Goal: Task Accomplishment & Management: Use online tool/utility

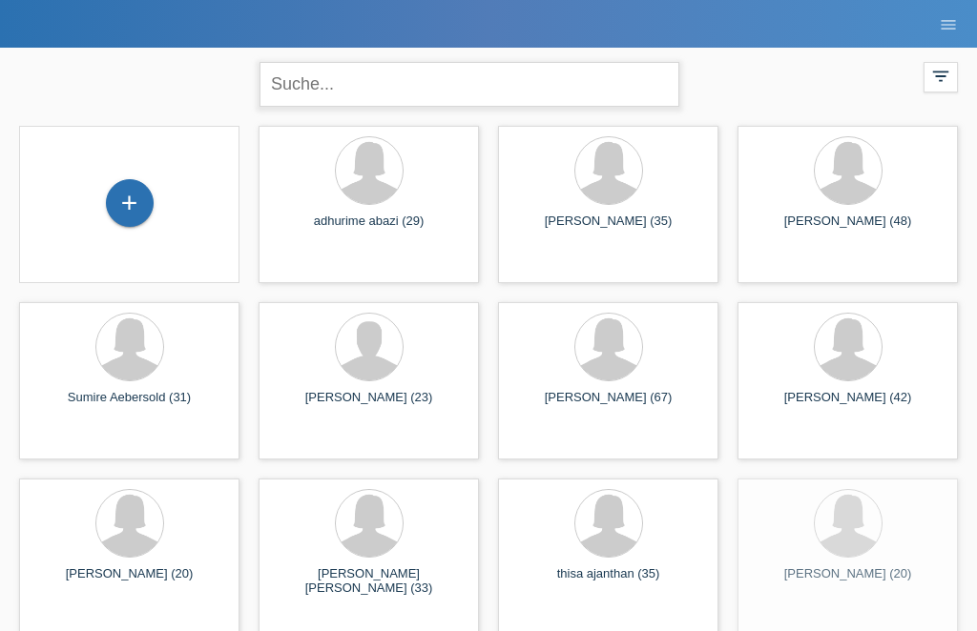
click at [339, 85] on input "text" at bounding box center [469, 84] width 420 height 45
click at [312, 62] on input "text" at bounding box center [469, 84] width 420 height 45
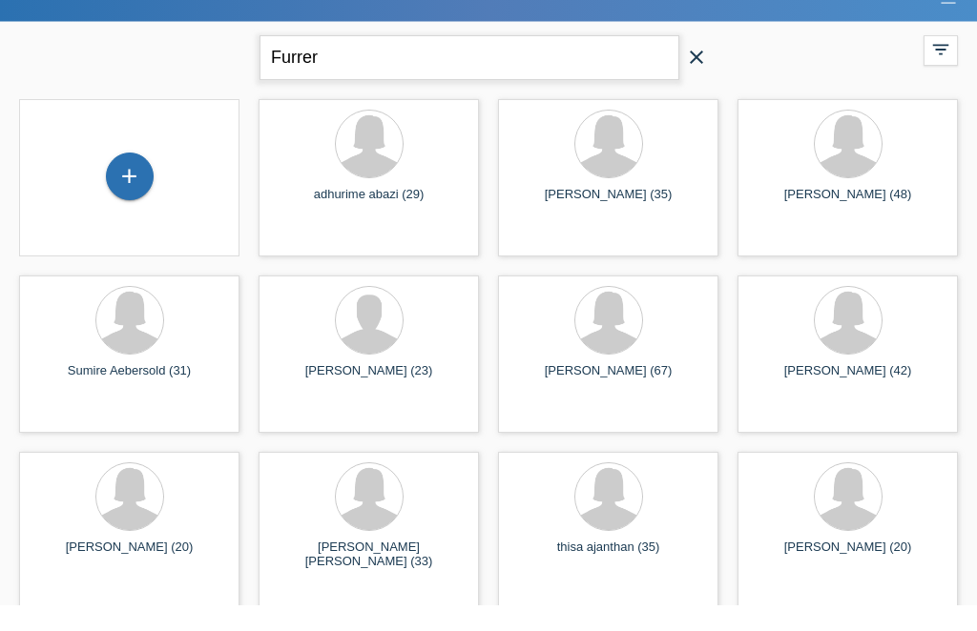
type input "Furrer"
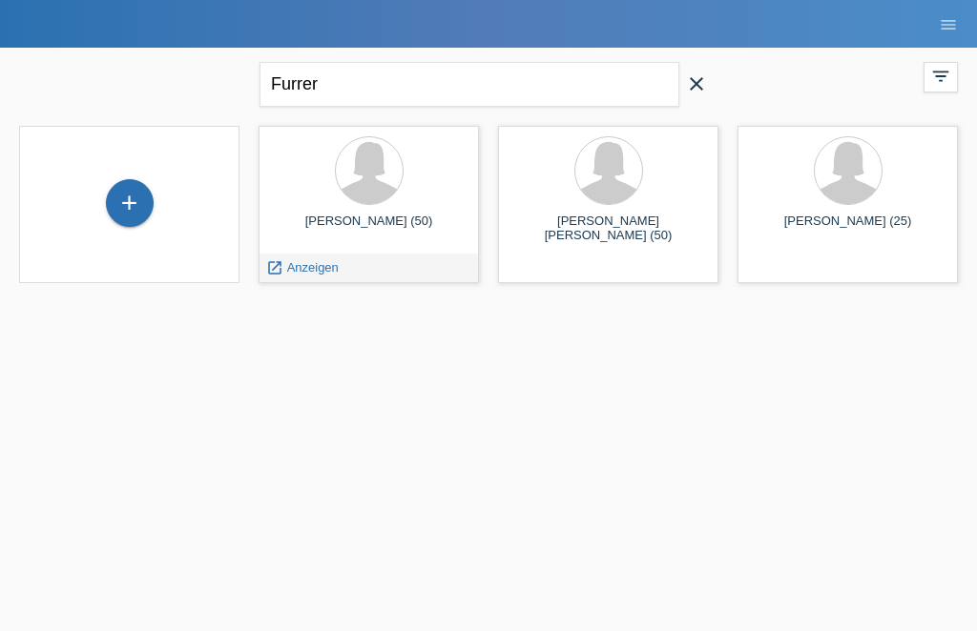
click at [278, 264] on icon "launch" at bounding box center [274, 267] width 17 height 17
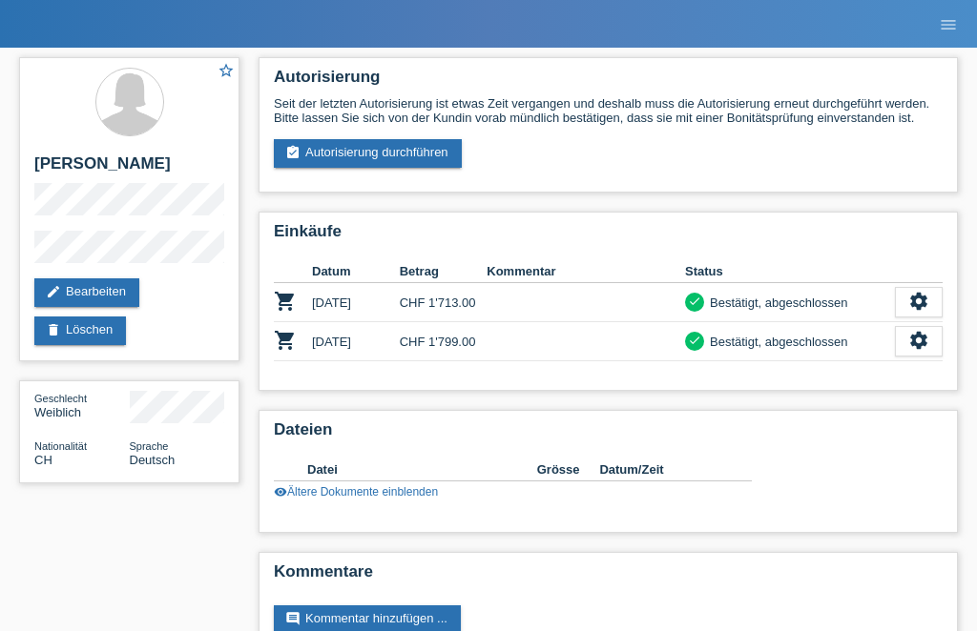
scroll to position [2, 0]
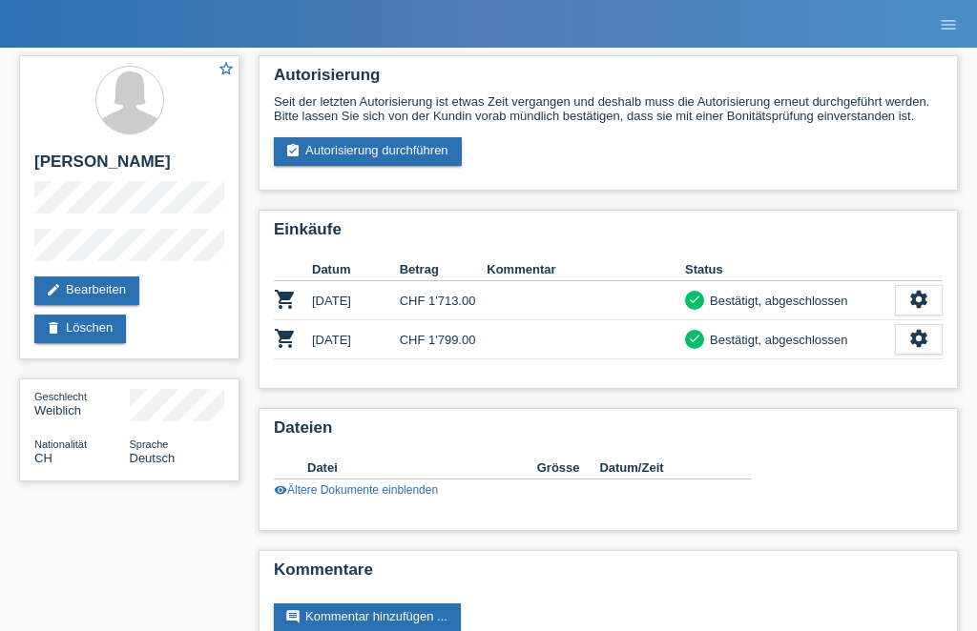
click at [348, 164] on link "assignment_turned_in Autorisierung durchführen" at bounding box center [368, 151] width 188 height 29
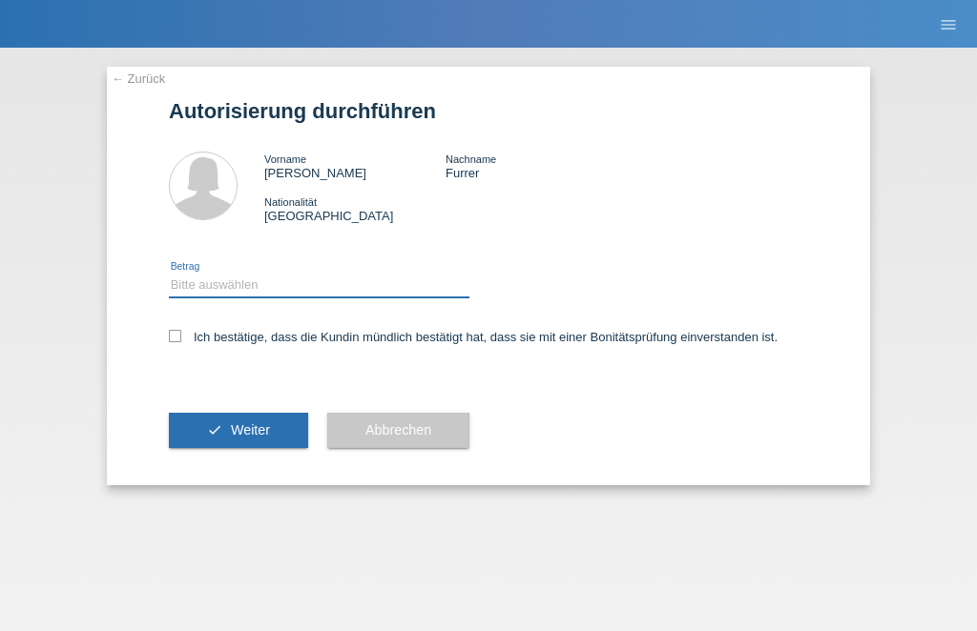
click at [321, 297] on select "Bitte auswählen CHF 1.00 - CHF 499.00 CHF 500.00 - CHF 1'999.00 CHF 2'000.00 - …" at bounding box center [319, 285] width 300 height 23
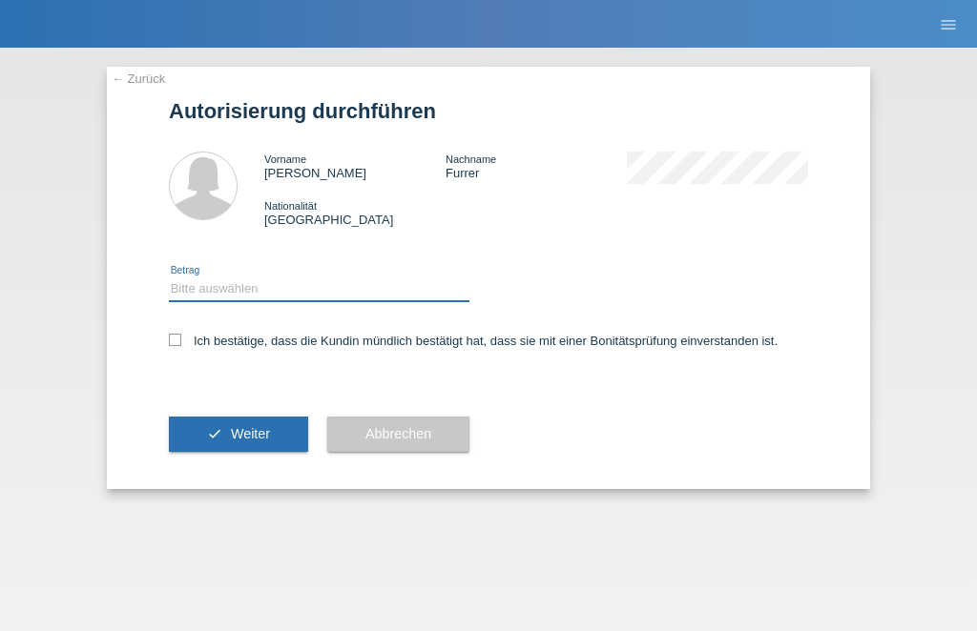
select select "2"
click at [182, 348] on label "Ich bestätige, dass die Kundin mündlich bestätigt hat, dass sie mit einer Bonit…" at bounding box center [473, 341] width 609 height 14
click at [181, 346] on input "Ich bestätige, dass die Kundin mündlich bestätigt hat, dass sie mit einer Bonit…" at bounding box center [175, 340] width 12 height 12
checkbox input "true"
click at [252, 453] on button "check Weiter" at bounding box center [238, 435] width 139 height 36
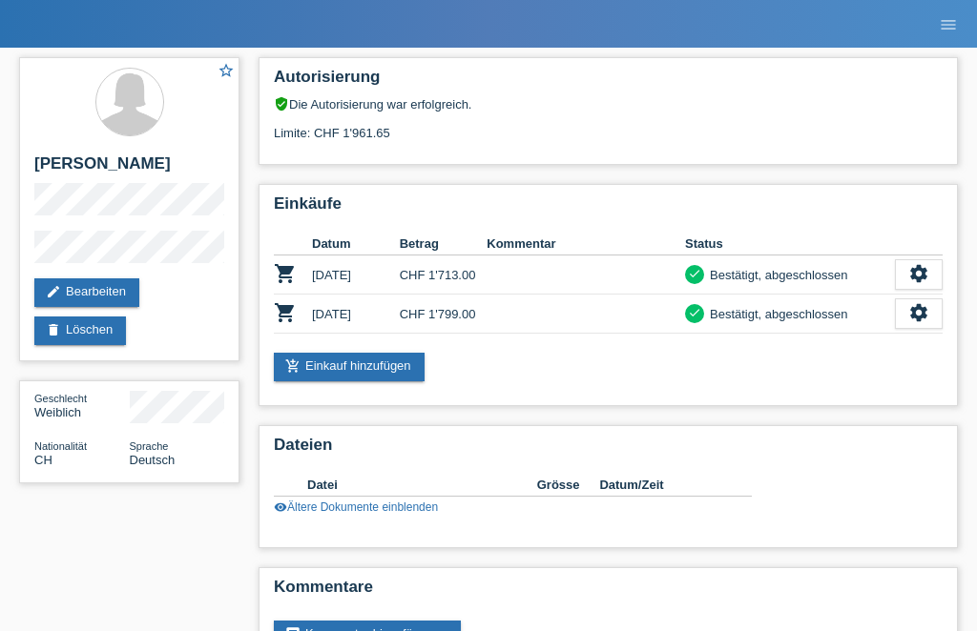
click at [349, 372] on link "add_shopping_cart Einkauf hinzufügen" at bounding box center [349, 367] width 151 height 29
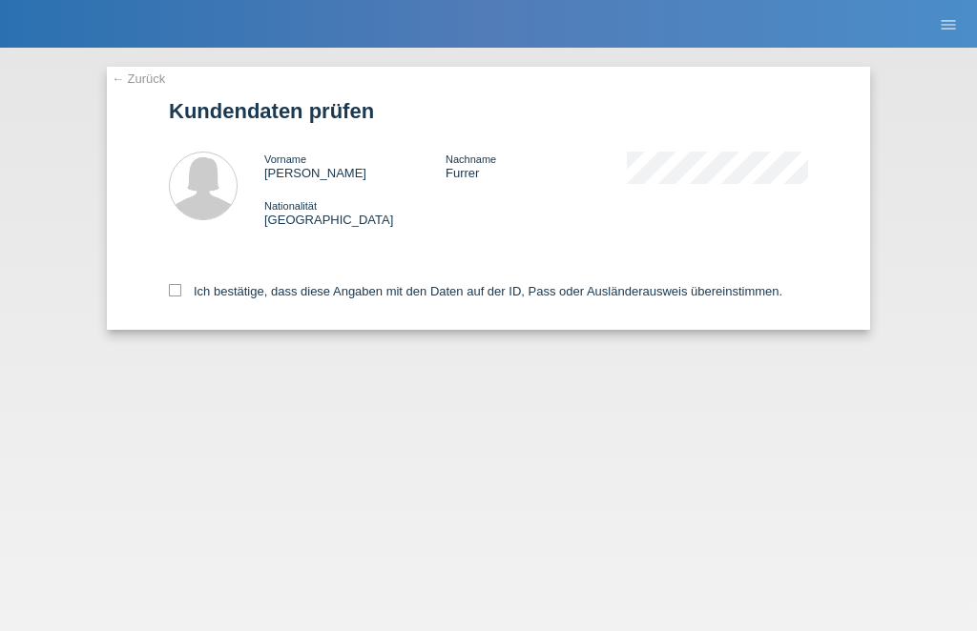
click at [176, 299] on label "Ich bestätige, dass diese Angaben mit den Daten auf der ID, Pass oder Ausländer…" at bounding box center [475, 291] width 613 height 14
click at [176, 297] on input "Ich bestätige, dass diese Angaben mit den Daten auf der ID, Pass oder Ausländer…" at bounding box center [175, 290] width 12 height 12
checkbox input "true"
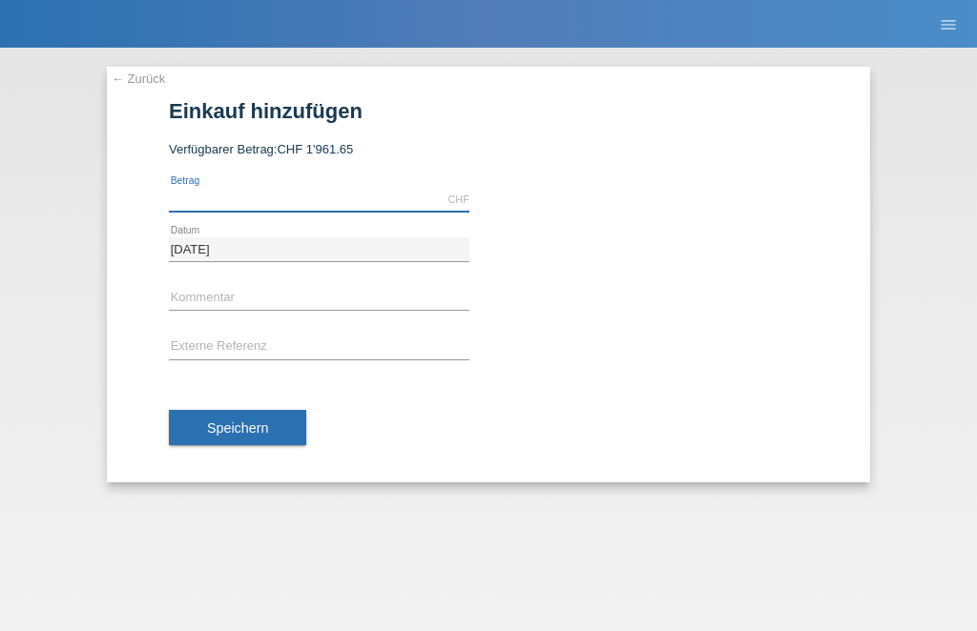
click at [329, 202] on input "text" at bounding box center [319, 200] width 300 height 24
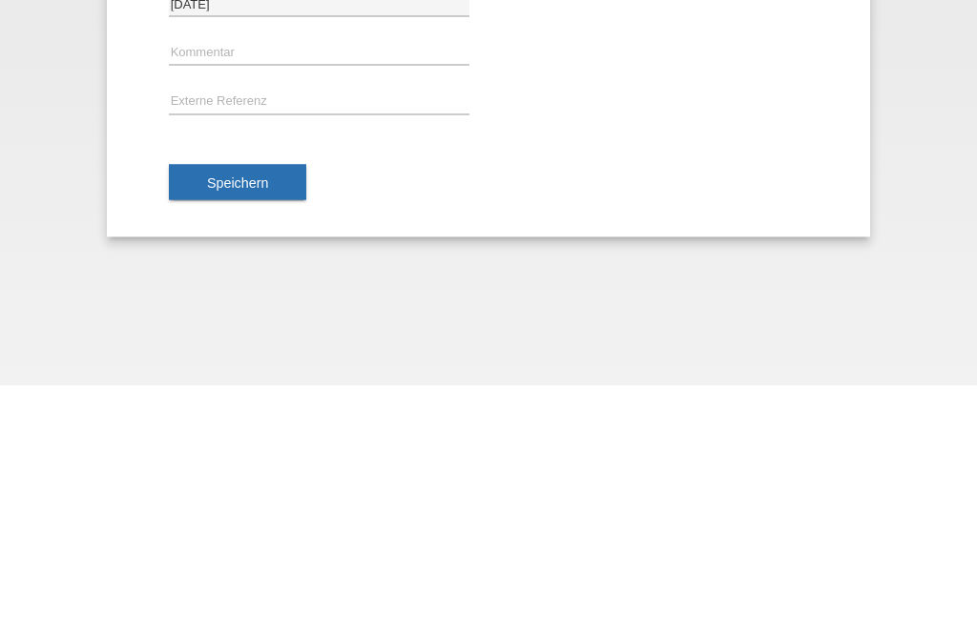
type input "1771.70"
click at [250, 410] on button "Speichern" at bounding box center [237, 428] width 137 height 36
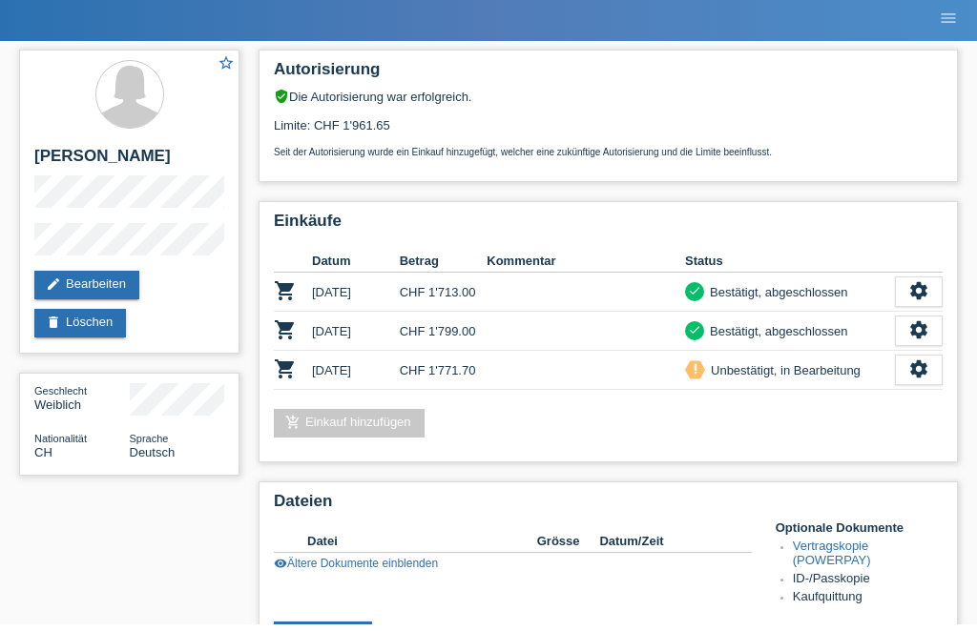
scroll to position [8, 0]
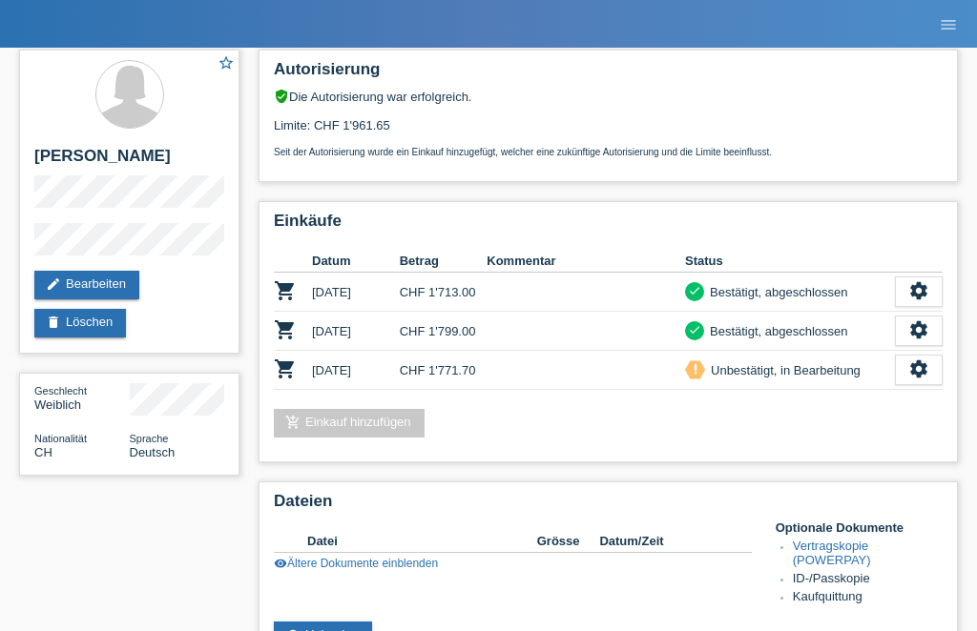
click at [382, 431] on link "add_shopping_cart Einkauf hinzufügen" at bounding box center [349, 423] width 151 height 29
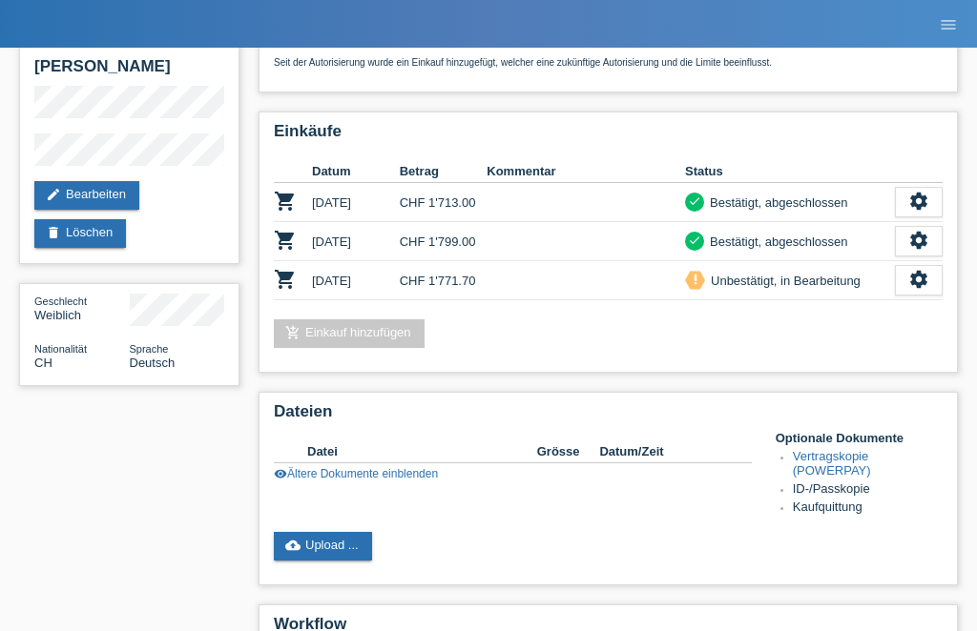
scroll to position [0, 0]
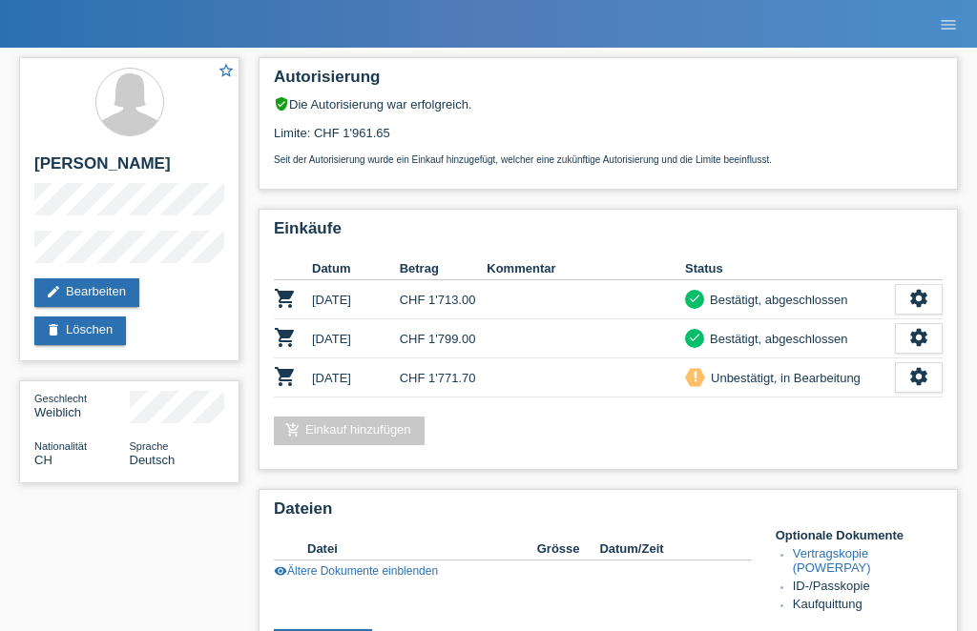
click at [925, 387] on icon "settings" at bounding box center [918, 376] width 21 height 21
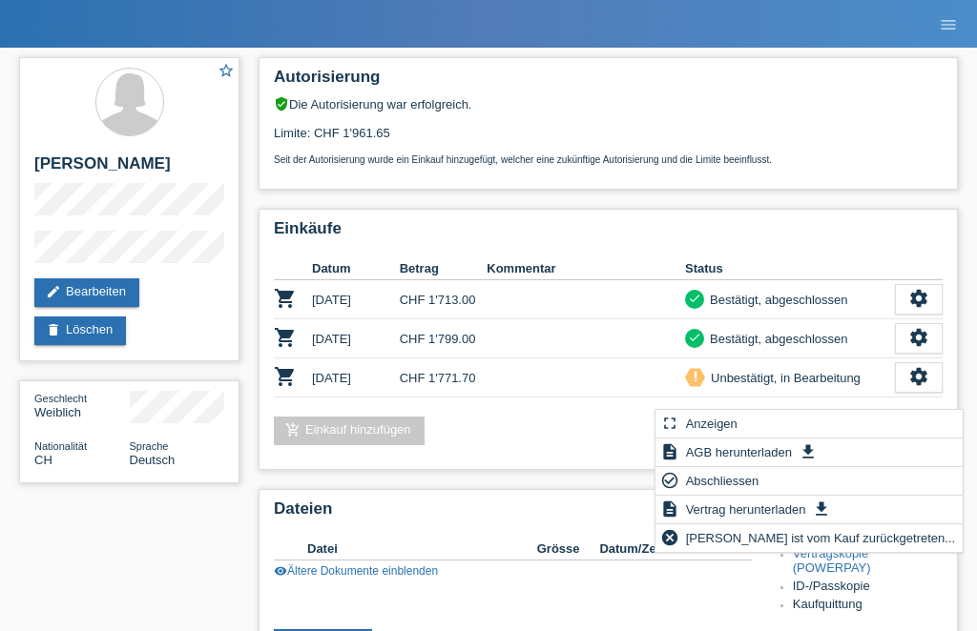
click at [762, 423] on div "fullscreen Anzeigen" at bounding box center [808, 424] width 307 height 29
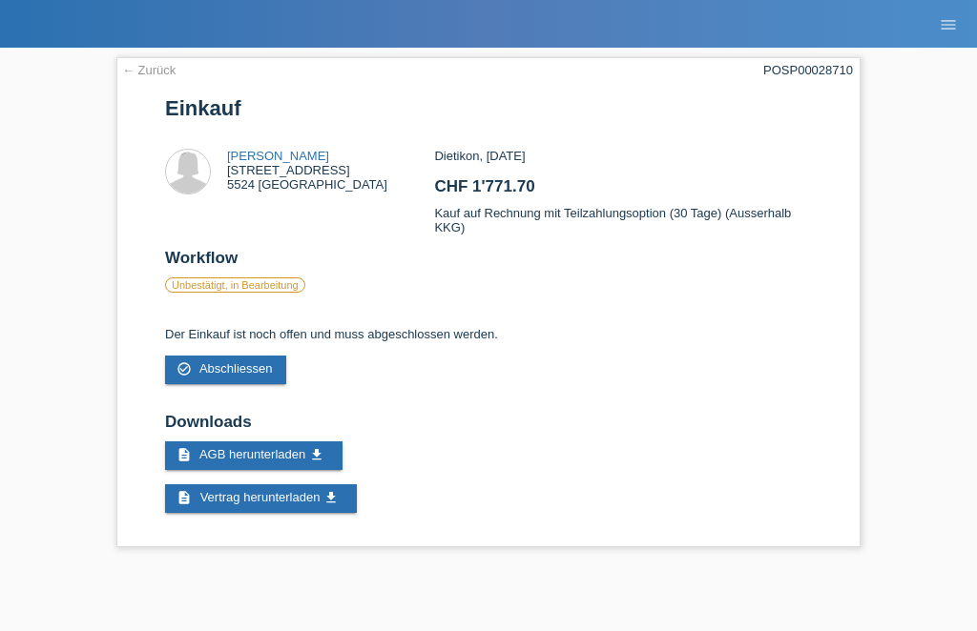
click at [258, 513] on link "description Vertrag herunterladen get_app" at bounding box center [261, 499] width 192 height 29
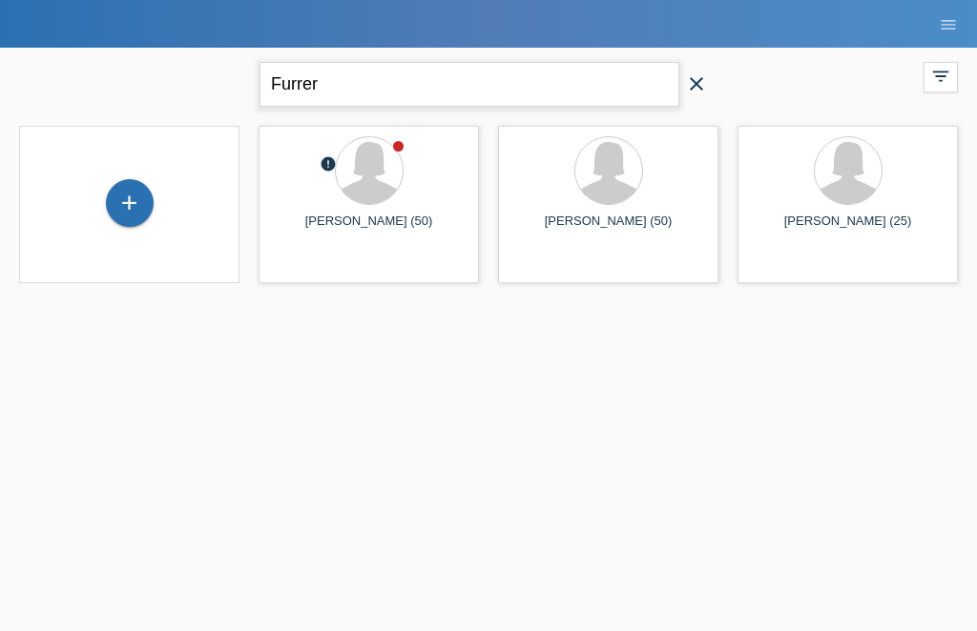
click at [395, 73] on input "Furrer" at bounding box center [469, 84] width 420 height 45
type input "F"
type input "Müller"
click at [157, 80] on div "Müller close filter_list view_module Alle Kund*innen anzeigen star Markierte Ku…" at bounding box center [489, 82] width 958 height 69
click at [396, 276] on div "launch Anzeigen" at bounding box center [368, 268] width 218 height 29
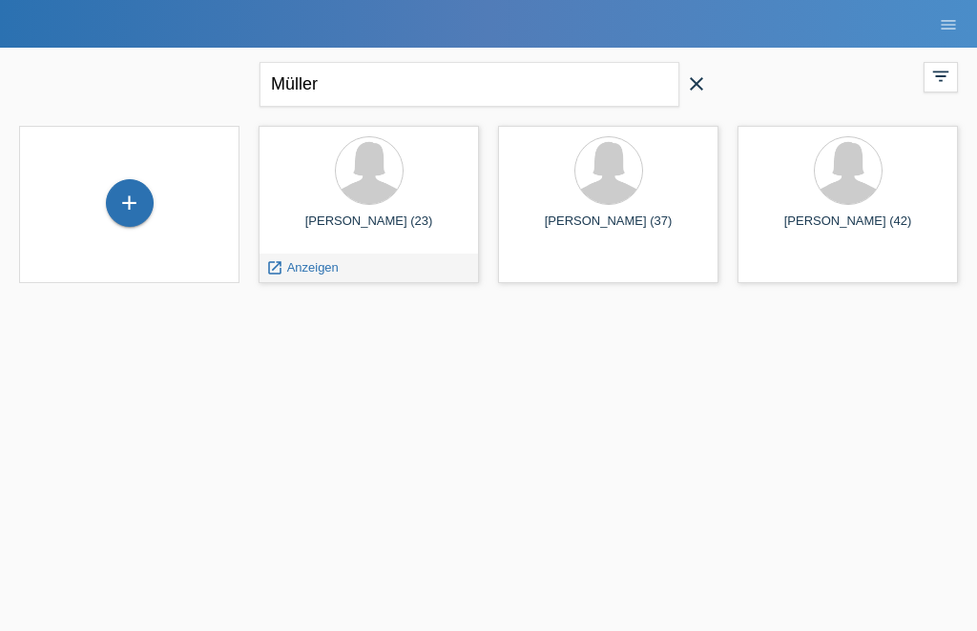
click at [355, 254] on div "launch Anzeigen" at bounding box center [368, 268] width 218 height 29
click at [376, 289] on div "+ Thalia Müller (23) launch Anzeigen" at bounding box center [489, 204] width 958 height 176
click at [279, 274] on icon "launch" at bounding box center [274, 267] width 17 height 17
